Goal: Task Accomplishment & Management: Manage account settings

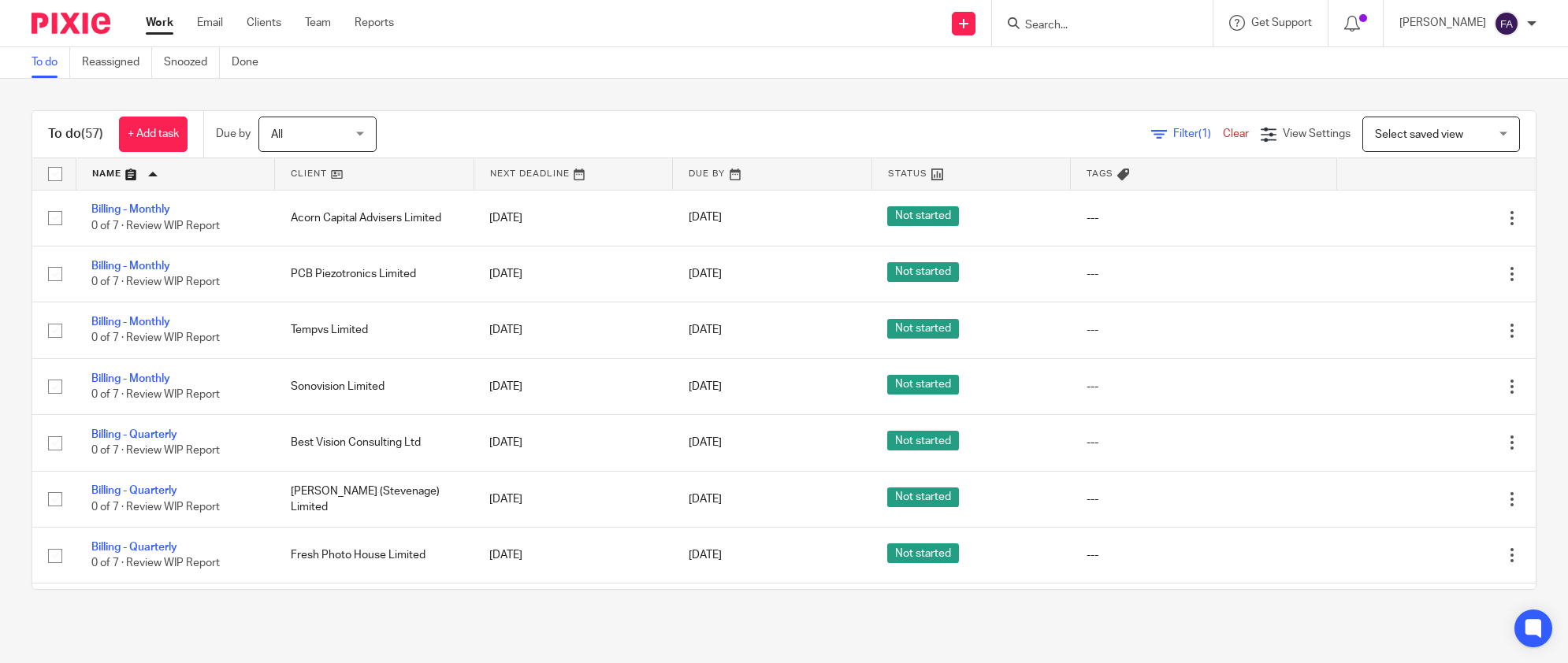
click at [721, 170] on link at bounding box center [772, 174] width 199 height 31
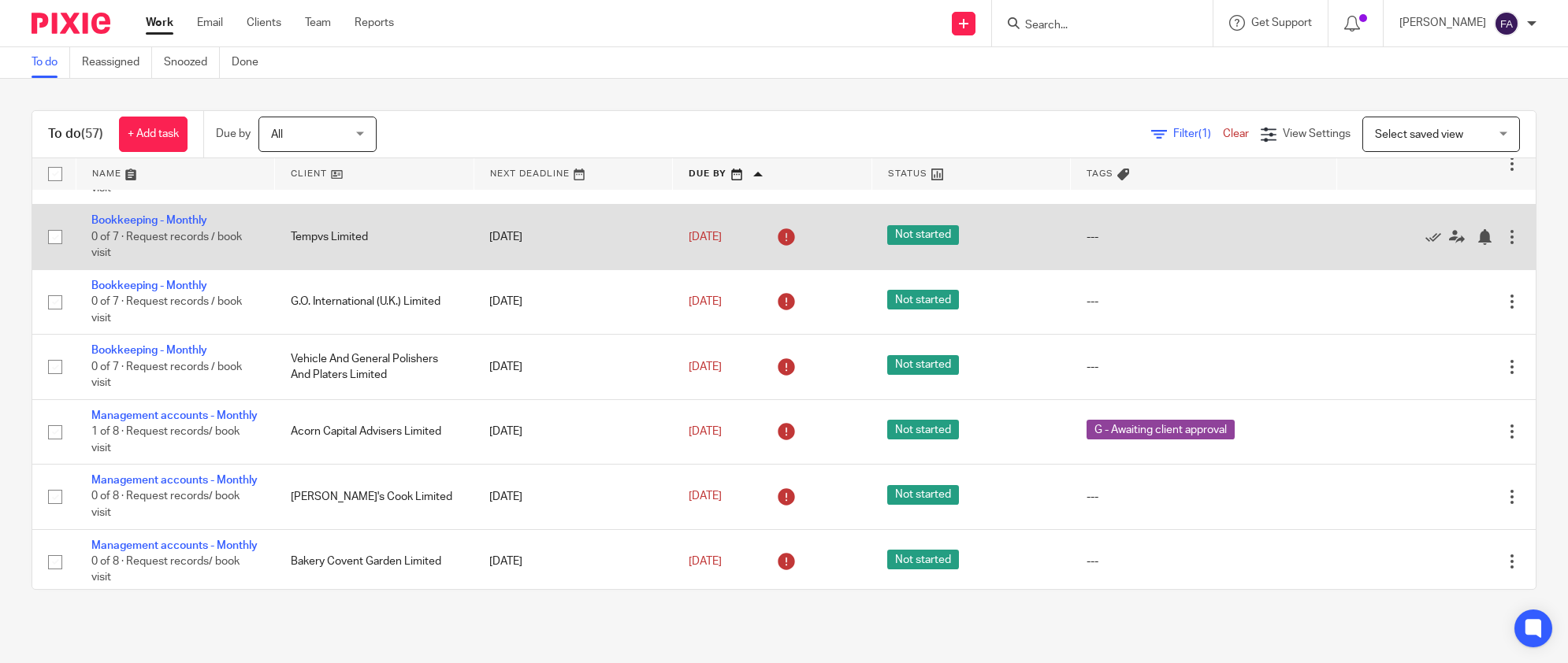
scroll to position [2012, 0]
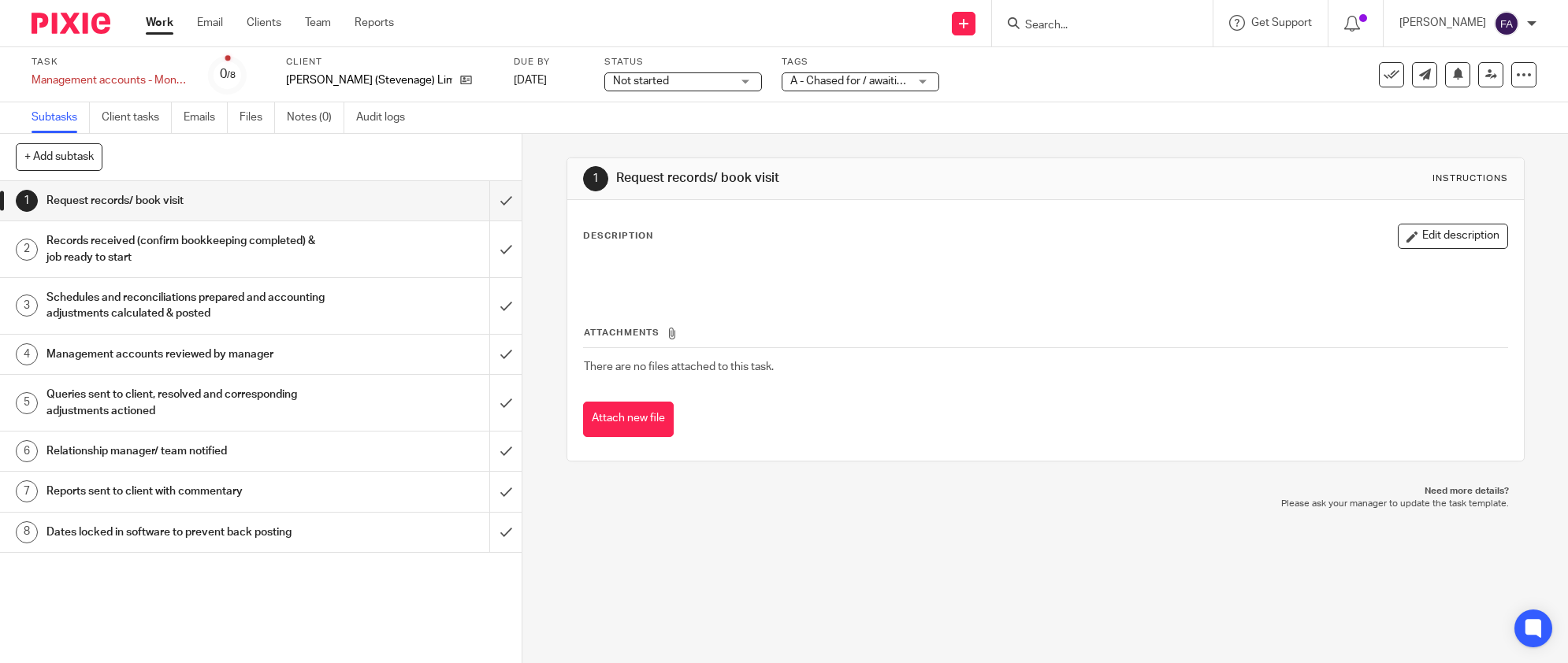
click at [889, 90] on div "A - Chased for / awaiting client records" at bounding box center [861, 82] width 157 height 19
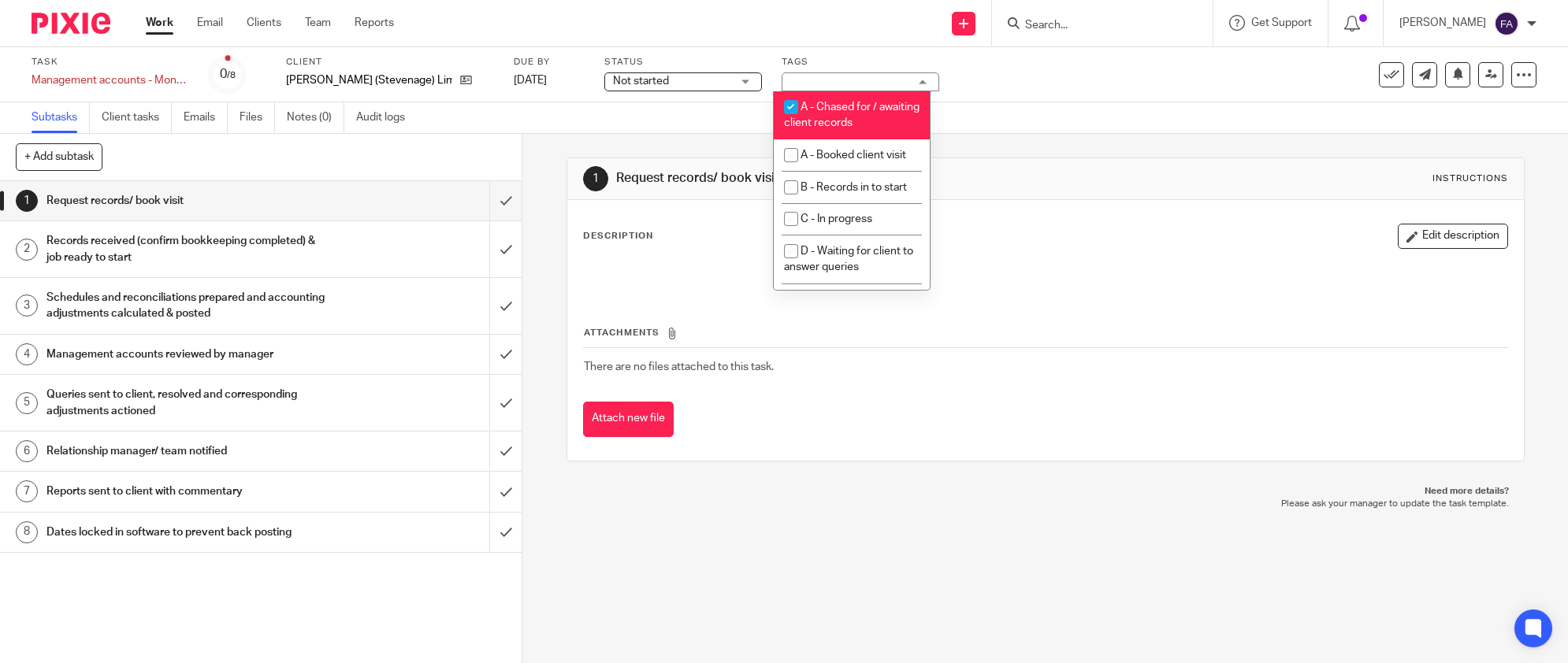
click at [863, 115] on li "A - Chased for / awaiting client records" at bounding box center [852, 116] width 156 height 48
checkbox input "false"
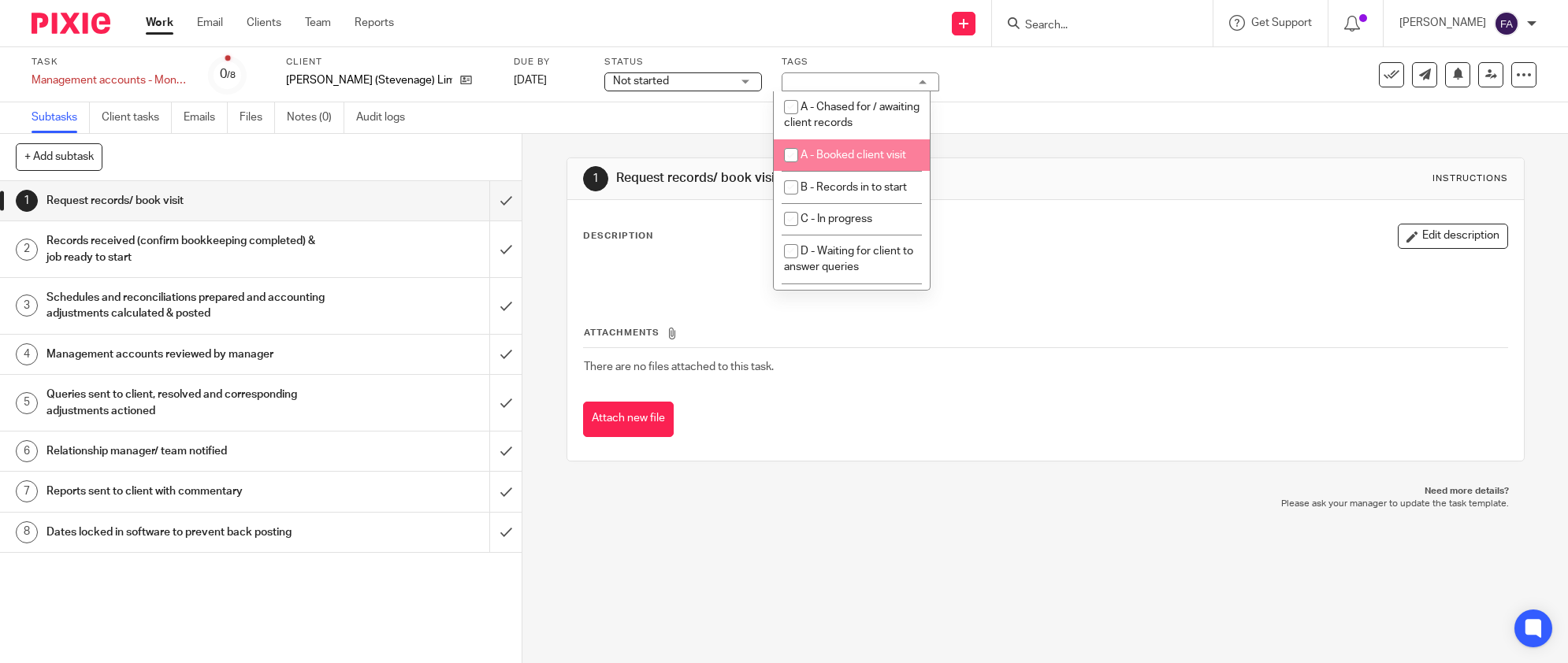
scroll to position [175, 0]
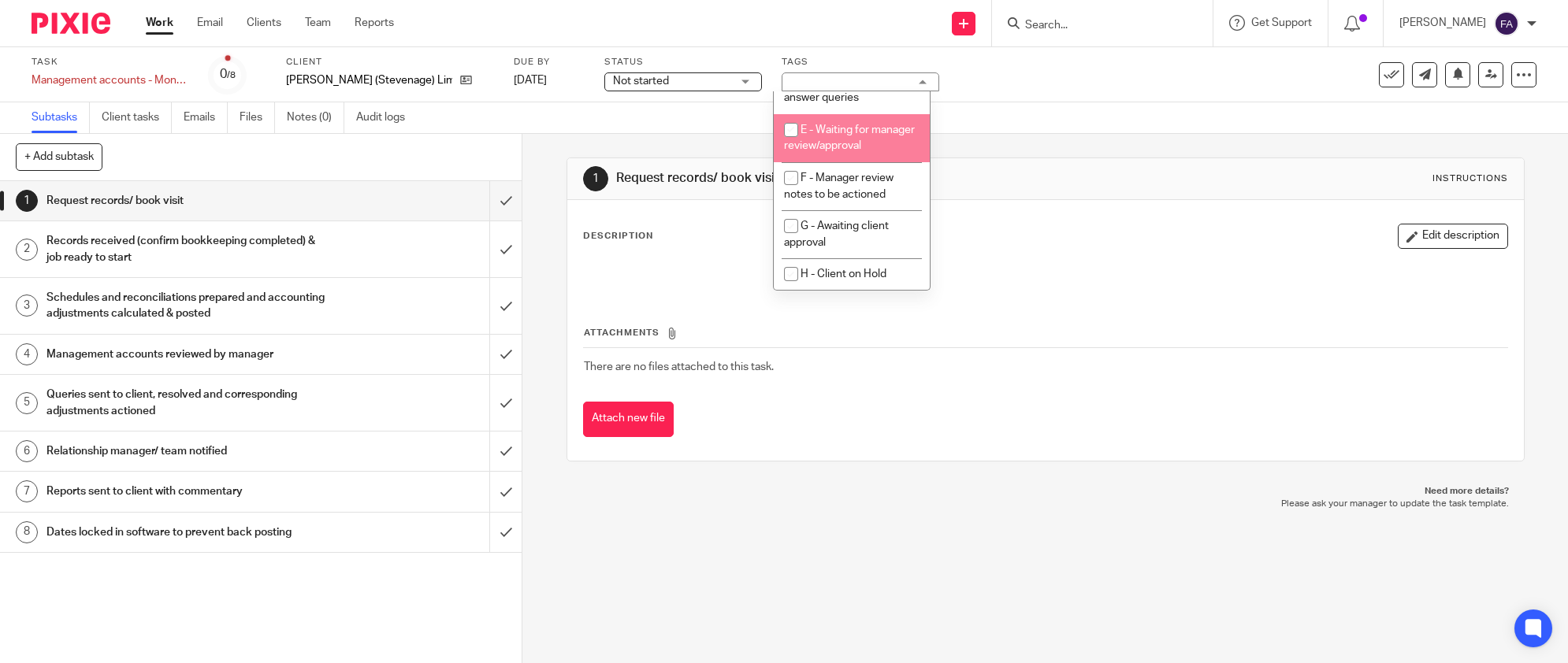
click at [862, 163] on li "E - Waiting for manager review/approval" at bounding box center [852, 138] width 156 height 48
checkbox input "true"
click at [998, 155] on div "1 Request records/ book visit Instructions Description Edit description Attachm…" at bounding box center [1046, 309] width 958 height 351
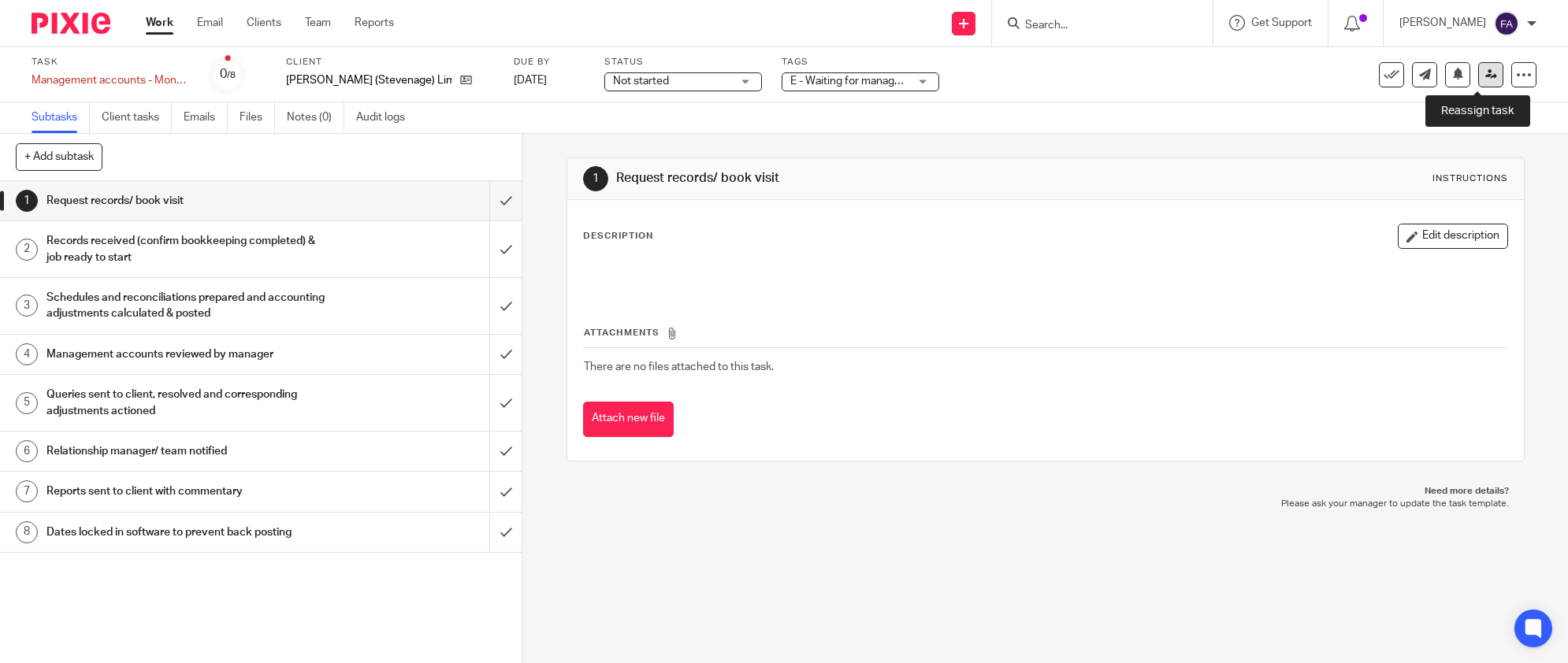
click at [1485, 76] on icon at bounding box center [1491, 74] width 12 height 12
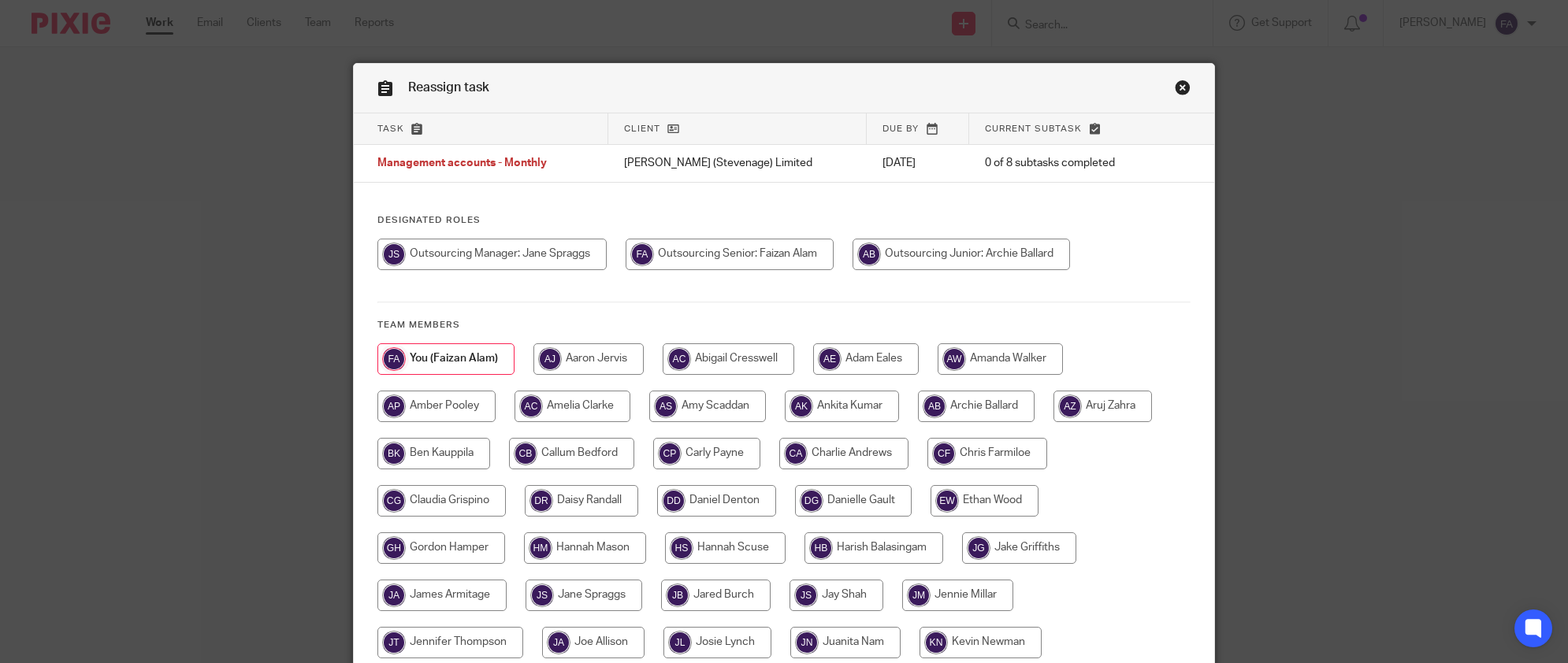
click at [563, 258] on input "radio" at bounding box center [491, 254] width 229 height 31
radio input "true"
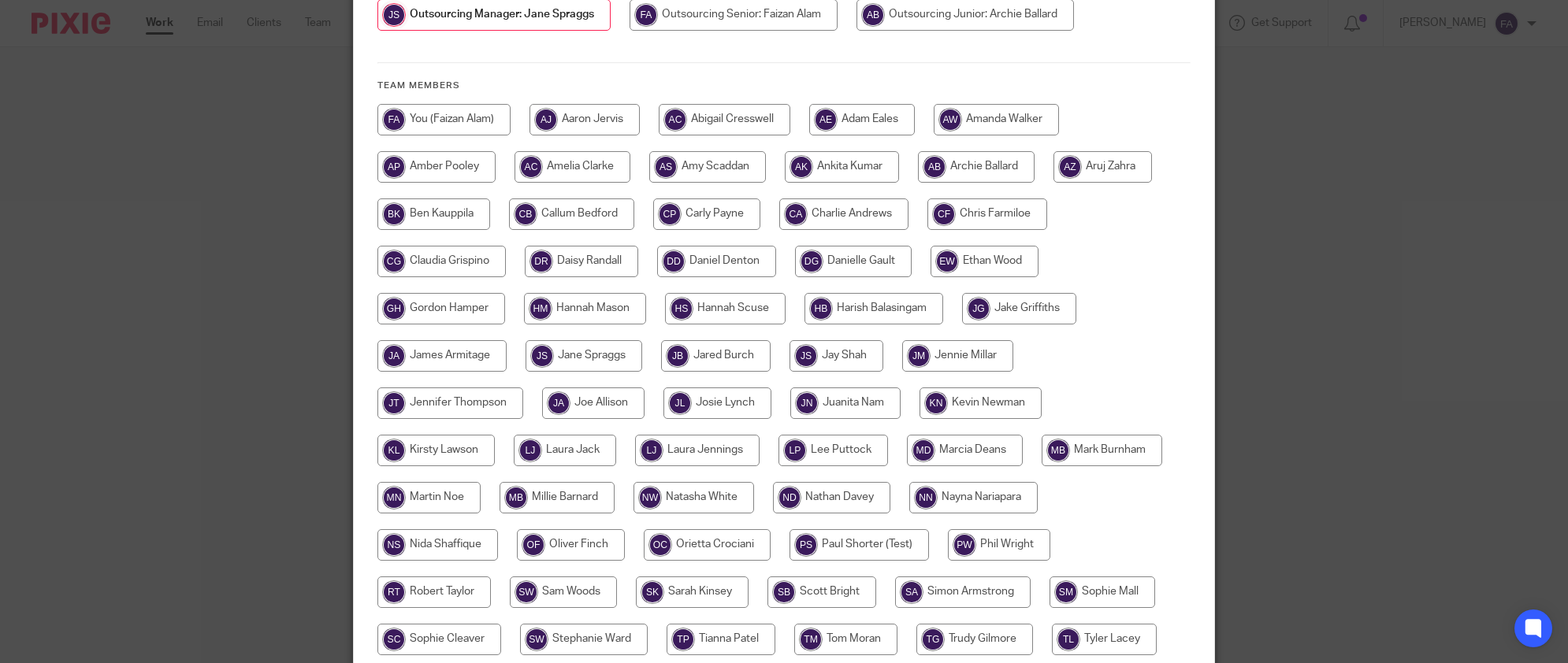
scroll to position [425, 0]
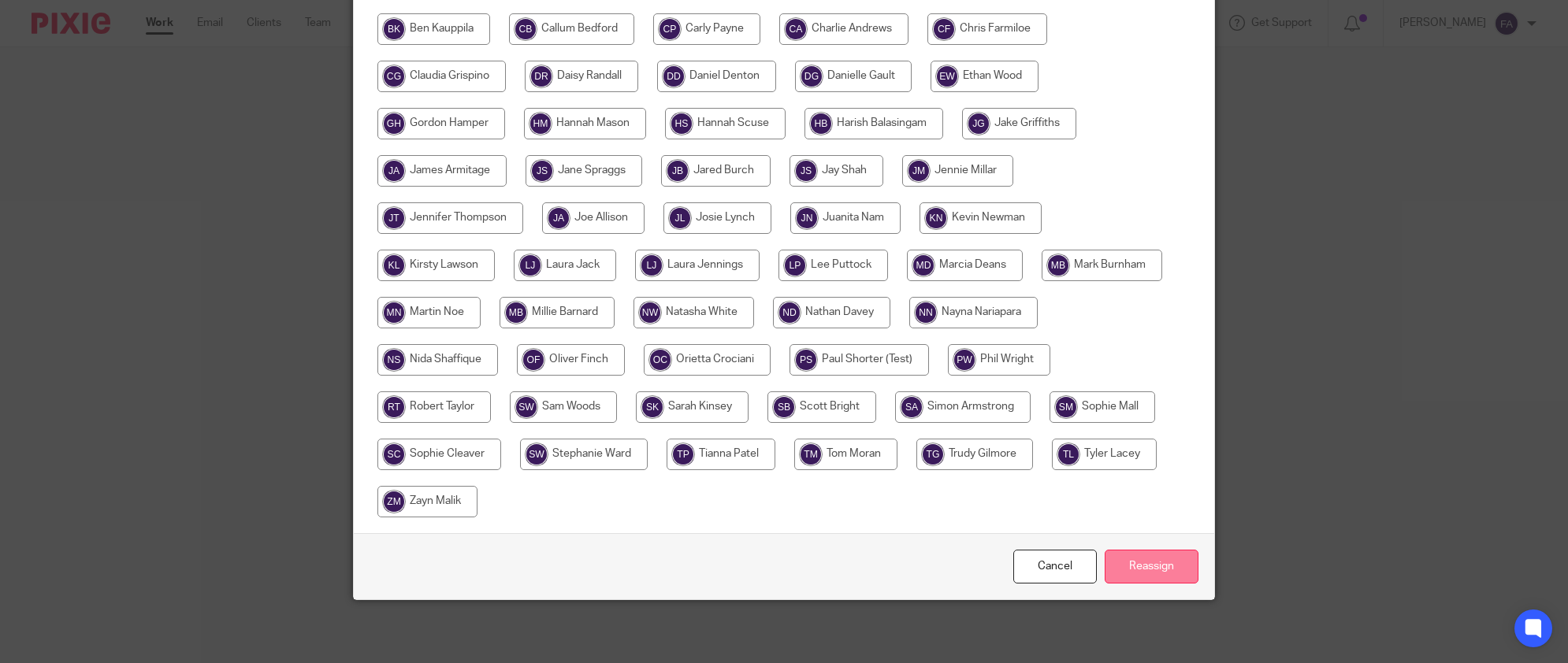
click at [1121, 570] on input "Reassign" at bounding box center [1151, 566] width 93 height 34
